Goal: Information Seeking & Learning: Compare options

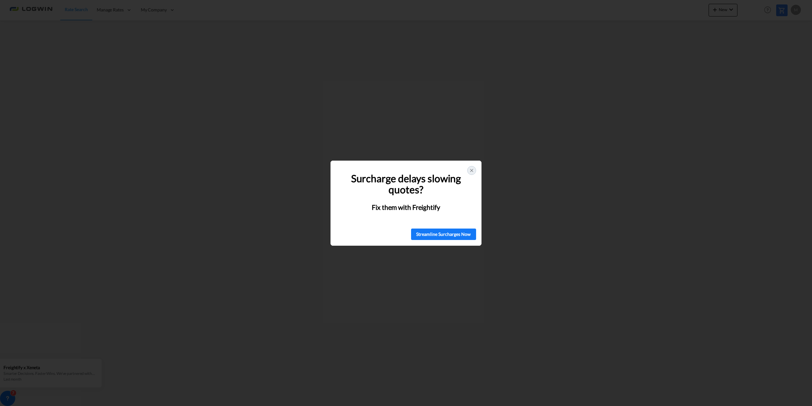
click at [473, 172] on icon at bounding box center [471, 170] width 3 height 3
